Goal: Transaction & Acquisition: Purchase product/service

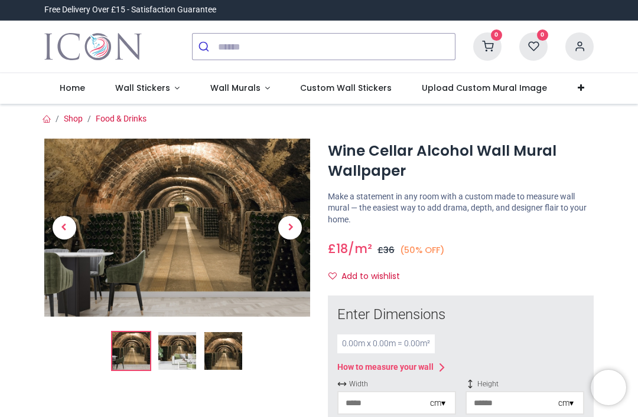
click at [182, 352] on img at bounding box center [177, 351] width 38 height 38
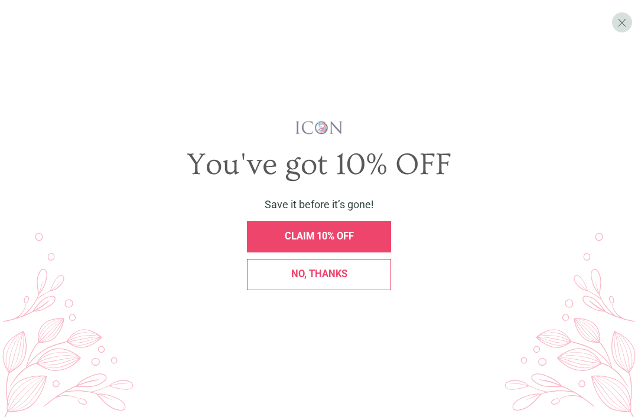
click at [620, 22] on span "X" at bounding box center [621, 23] width 9 height 14
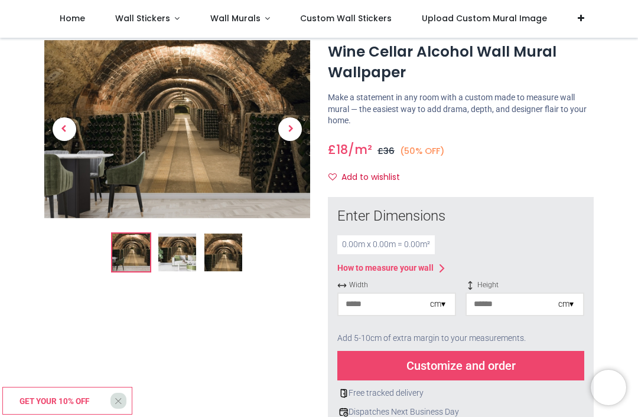
scroll to position [34, 0]
click at [167, 243] on img at bounding box center [177, 253] width 38 height 38
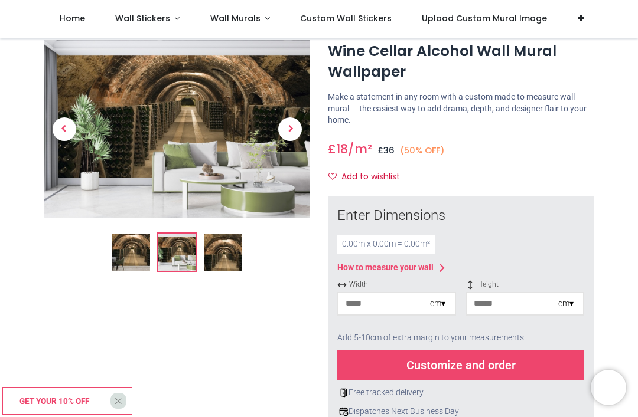
scroll to position [34, 0]
click at [220, 154] on img at bounding box center [177, 130] width 266 height 178
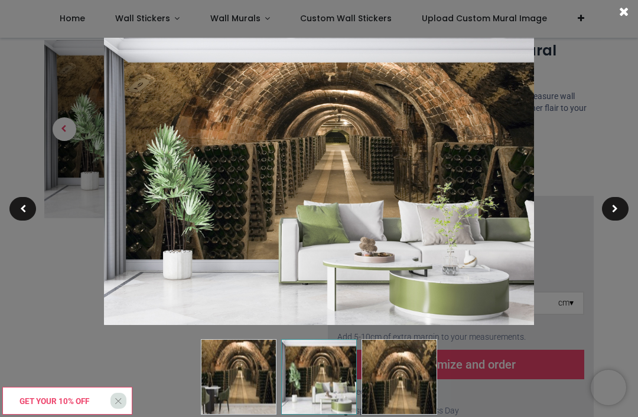
click at [616, 205] on span at bounding box center [615, 209] width 6 height 8
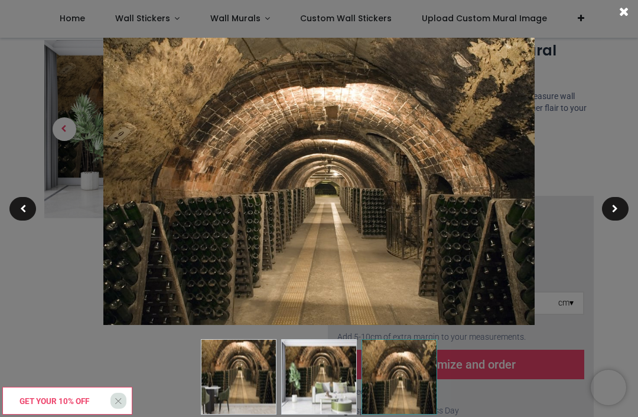
click at [622, 205] on div at bounding box center [615, 209] width 27 height 24
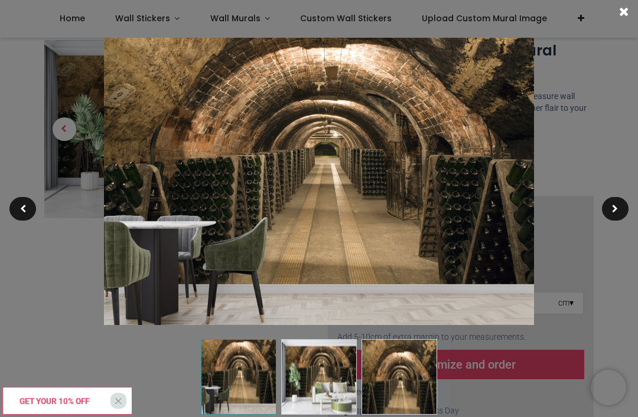
click at [625, 204] on div at bounding box center [615, 209] width 27 height 24
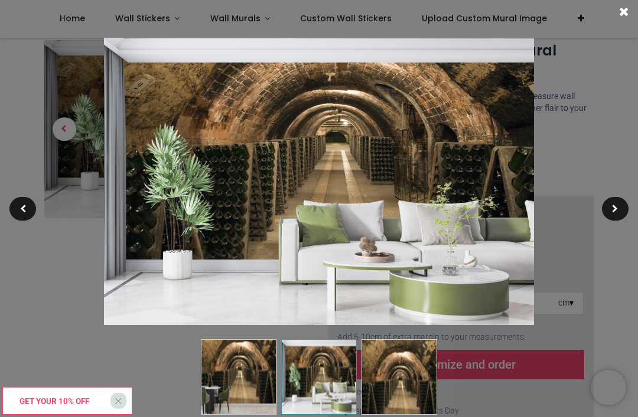
click at [613, 205] on span at bounding box center [615, 209] width 6 height 8
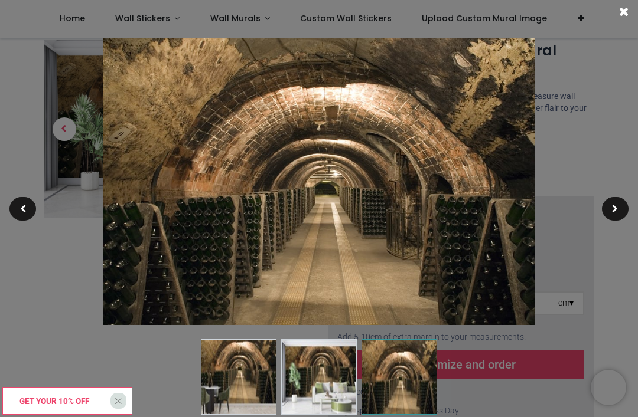
click at [618, 207] on span at bounding box center [615, 209] width 6 height 8
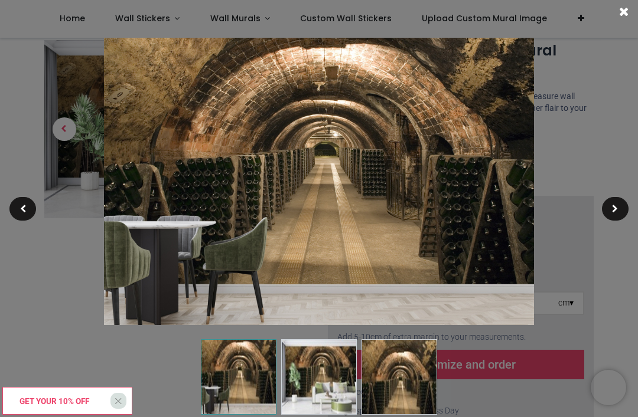
click at [621, 11] on span at bounding box center [623, 12] width 9 height 12
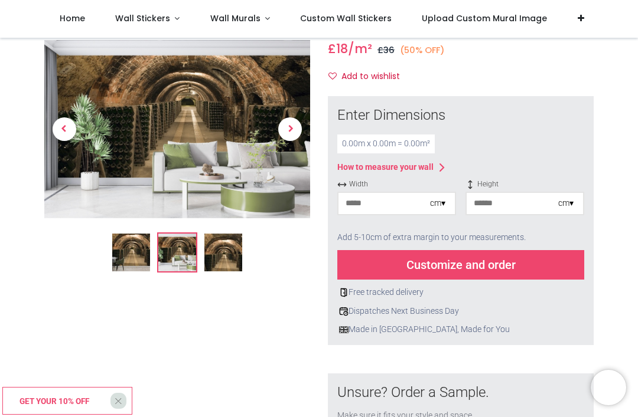
scroll to position [135, 0]
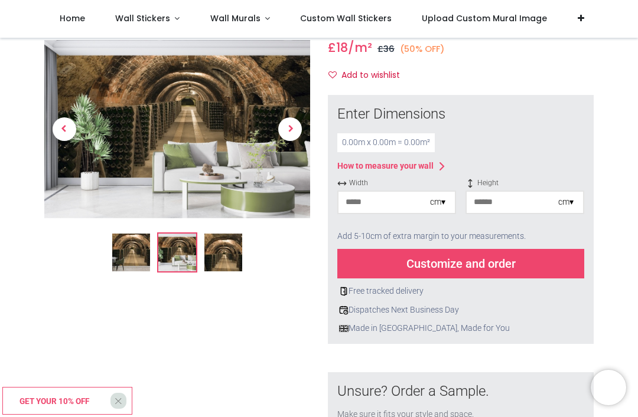
click at [390, 197] on input "number" at bounding box center [384, 202] width 92 height 21
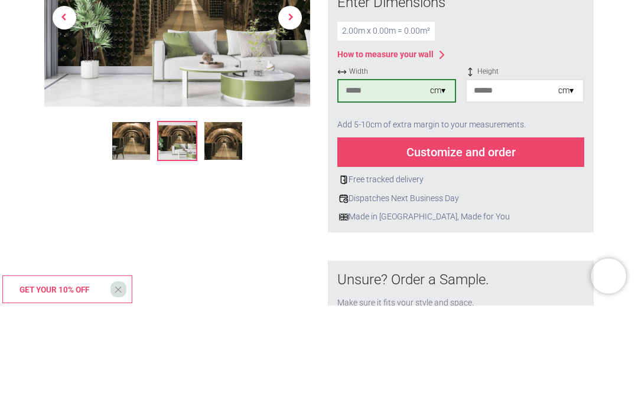
type input "***"
click at [505, 192] on input "number" at bounding box center [512, 202] width 92 height 21
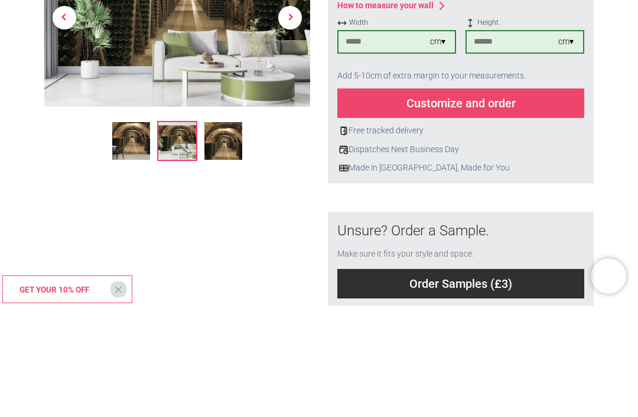
scroll to position [184, 0]
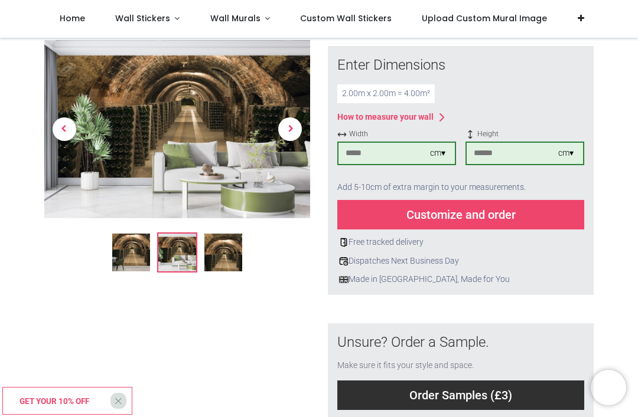
type input "***"
click at [521, 89] on div "2.00 m x 2.00 m = 4.00 m²" at bounding box center [460, 93] width 247 height 19
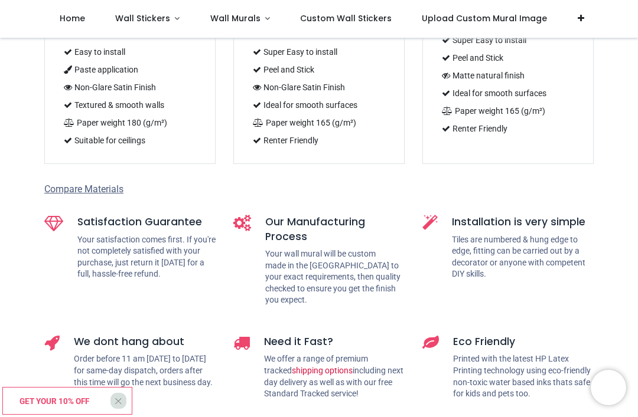
scroll to position [1281, 0]
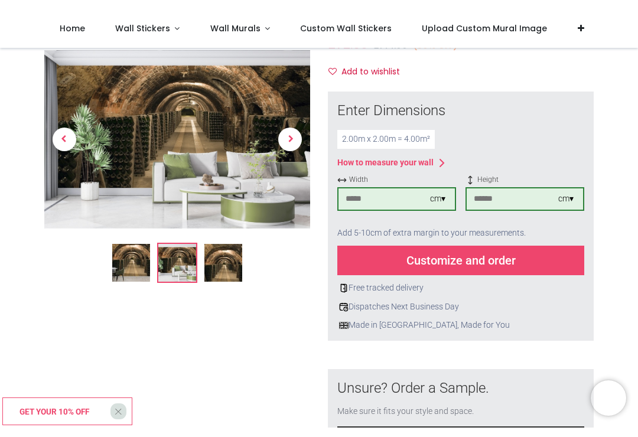
scroll to position [171, 0]
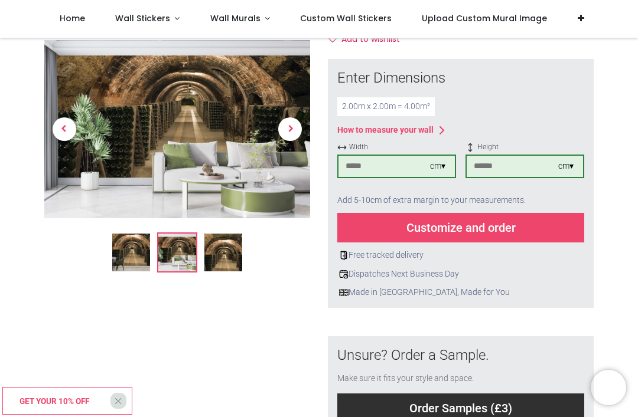
click at [494, 230] on div "Customize and order" at bounding box center [460, 228] width 247 height 30
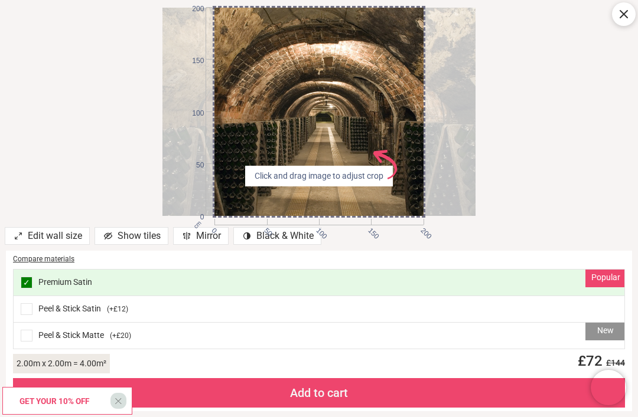
click at [388, 307] on div "Peel & Stick Satin ( +£12 )" at bounding box center [319, 309] width 611 height 27
